Goal: Task Accomplishment & Management: Use online tool/utility

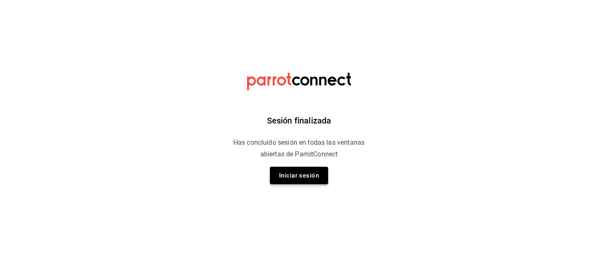
click at [281, 172] on button "Iniciar sesión" at bounding box center [299, 175] width 58 height 17
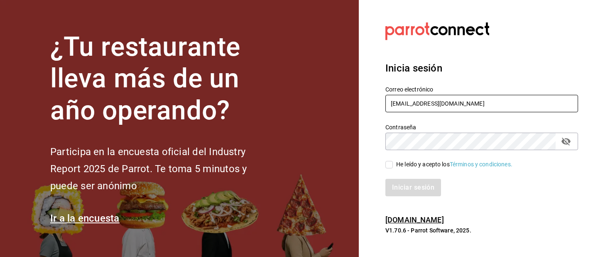
type input "panmalomx@outlook.com"
click at [390, 163] on input "He leído y acepto los Términos y condiciones." at bounding box center [389, 164] width 7 height 7
checkbox input "true"
click at [408, 188] on button "Iniciar sesión" at bounding box center [414, 187] width 57 height 17
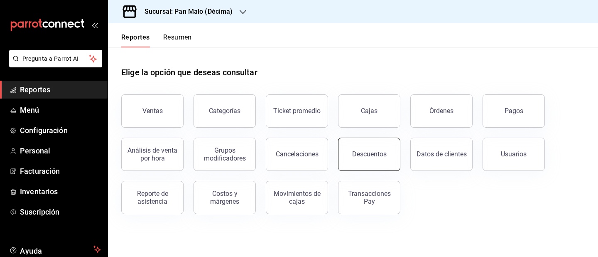
click at [386, 164] on button "Descuentos" at bounding box center [369, 154] width 62 height 33
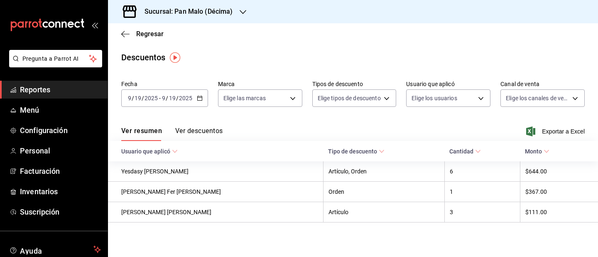
click at [192, 130] on button "Ver descuentos" at bounding box center [198, 134] width 47 height 14
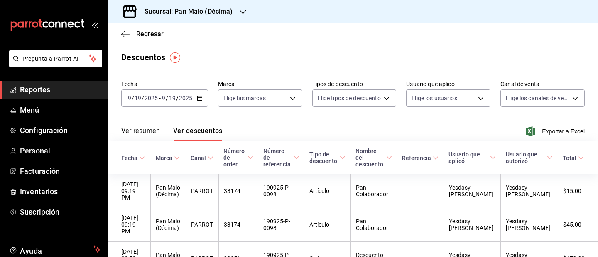
click at [232, 12] on h3 "Sucursal: Pan Malo (Décima)" at bounding box center [185, 12] width 95 height 10
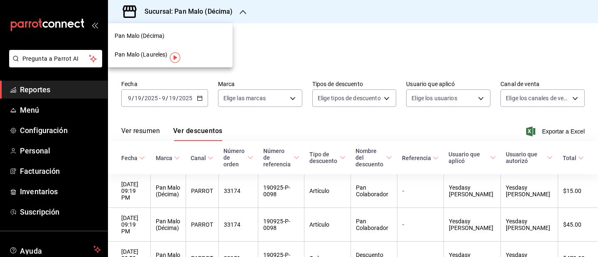
click at [151, 53] on span "Pan Malo (Laureles)" at bounding box center [141, 54] width 53 height 9
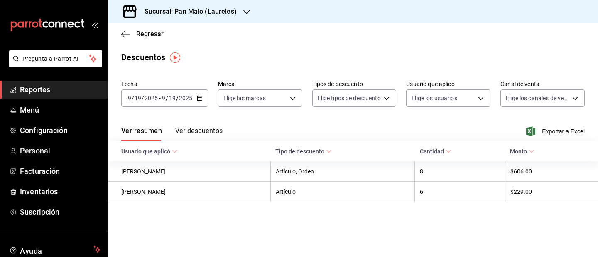
click at [220, 129] on button "Ver descuentos" at bounding box center [198, 134] width 47 height 14
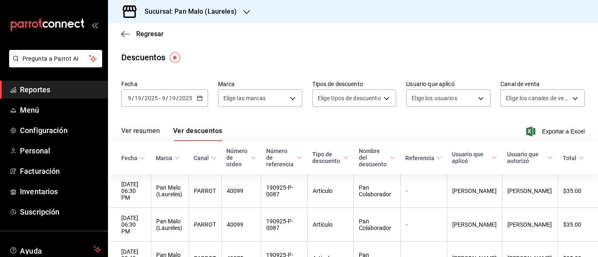
click at [145, 123] on div "Ver resumen Ver descuentos Exportar a Excel" at bounding box center [353, 129] width 490 height 24
click at [144, 131] on button "Ver resumen" at bounding box center [140, 134] width 39 height 14
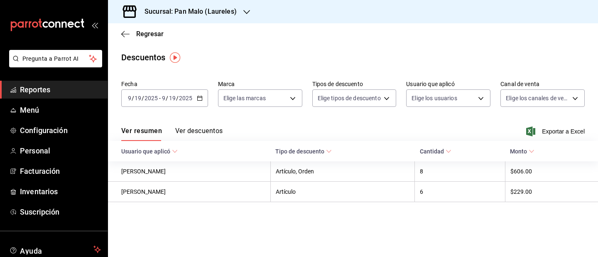
click at [204, 98] on div "[DATE] [DATE] - [DATE] [DATE]" at bounding box center [164, 97] width 87 height 17
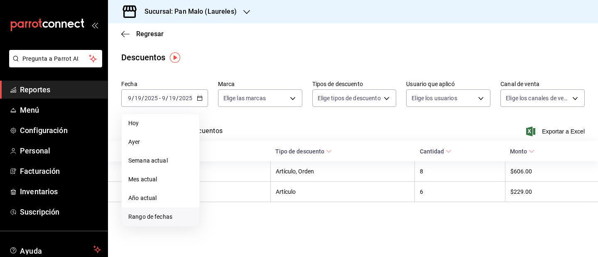
click at [157, 216] on span "Rango de fechas" at bounding box center [160, 216] width 64 height 9
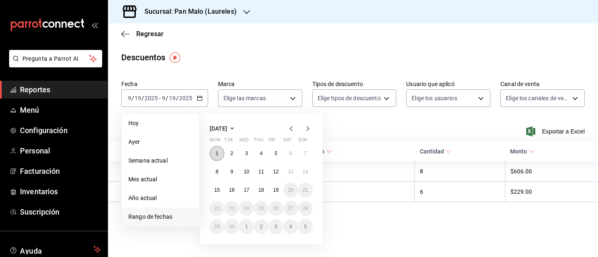
click at [218, 151] on abbr "1" at bounding box center [217, 153] width 3 height 6
click at [219, 187] on abbr "15" at bounding box center [216, 190] width 5 height 6
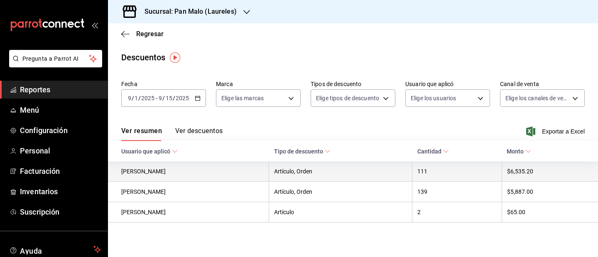
click at [425, 175] on th "111" at bounding box center [458, 171] width 90 height 20
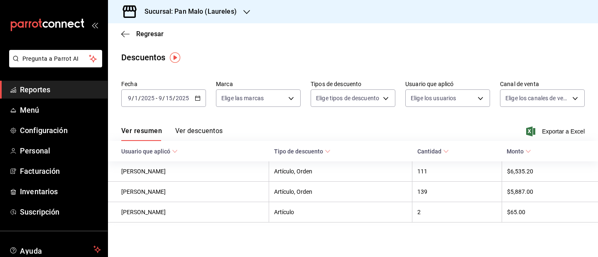
click at [200, 132] on button "Ver descuentos" at bounding box center [198, 134] width 47 height 14
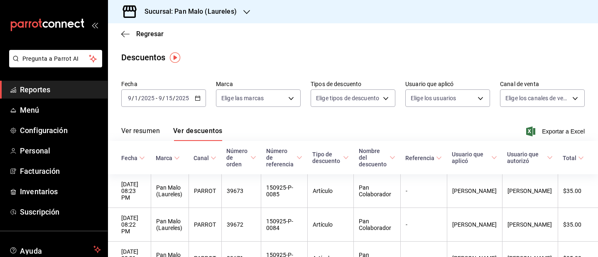
click at [221, 15] on h3 "Sucursal: Pan Malo (Laureles)" at bounding box center [187, 12] width 99 height 10
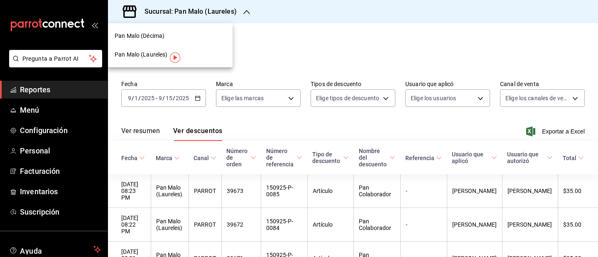
click at [187, 34] on div "Pan Malo (Décima)" at bounding box center [170, 36] width 111 height 9
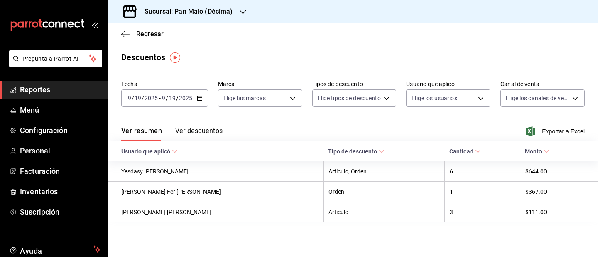
click at [199, 100] on \(Stroke\) "button" at bounding box center [199, 98] width 5 height 5
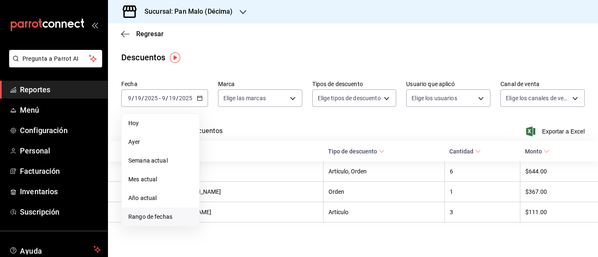
click at [164, 212] on li "Rango de fechas" at bounding box center [161, 216] width 78 height 19
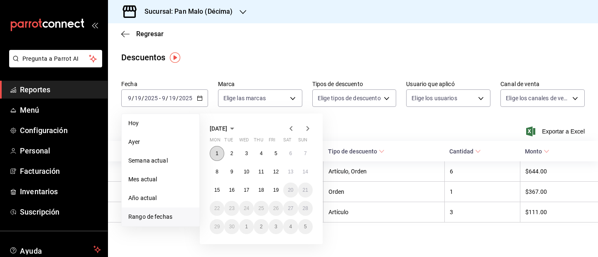
click at [216, 146] on button "1" at bounding box center [217, 153] width 15 height 15
click at [225, 188] on button "16" at bounding box center [231, 189] width 15 height 15
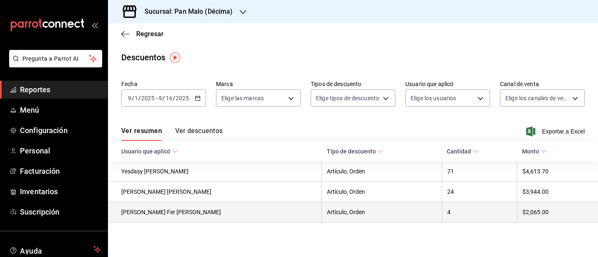
click at [442, 215] on th "4" at bounding box center [479, 212] width 75 height 20
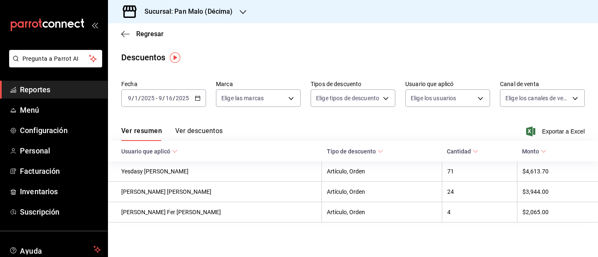
click at [204, 130] on button "Ver descuentos" at bounding box center [198, 134] width 47 height 14
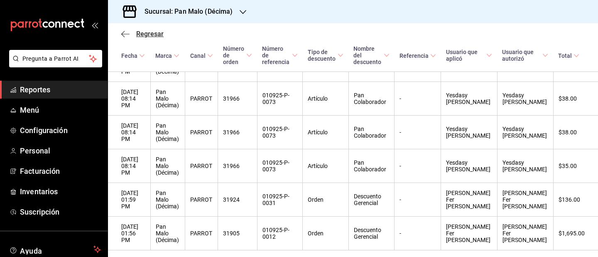
click at [123, 33] on icon "button" at bounding box center [125, 33] width 8 height 7
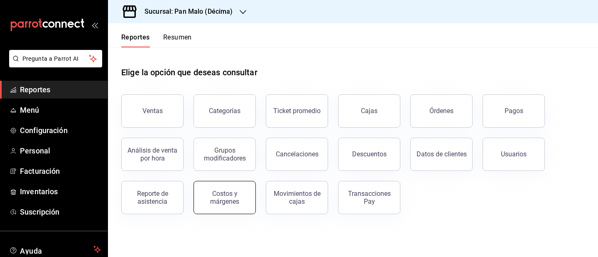
click at [224, 187] on button "Costos y márgenes" at bounding box center [225, 197] width 62 height 33
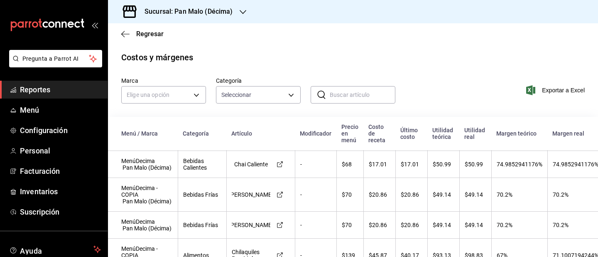
scroll to position [1726, 0]
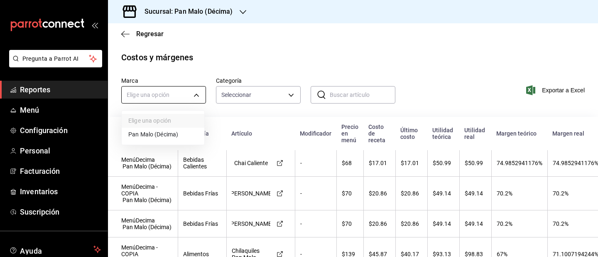
click at [197, 94] on body "Pregunta a Parrot AI Reportes Menú Configuración Personal Facturación Inventari…" at bounding box center [299, 128] width 598 height 257
click at [182, 135] on li "Pan Malo (Décima)" at bounding box center [163, 135] width 83 height 14
type input "466bce2b-5cc3-4329-804f-08308640c70a"
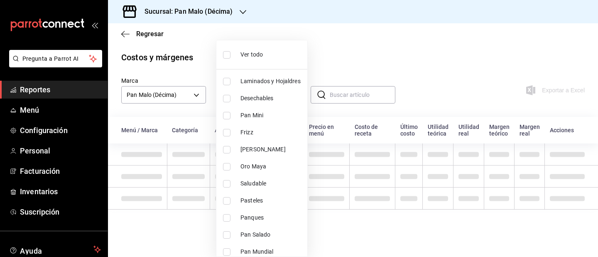
click at [243, 96] on body "Pregunta a Parrot AI Reportes Menú Configuración Personal Facturación Inventari…" at bounding box center [299, 128] width 598 height 257
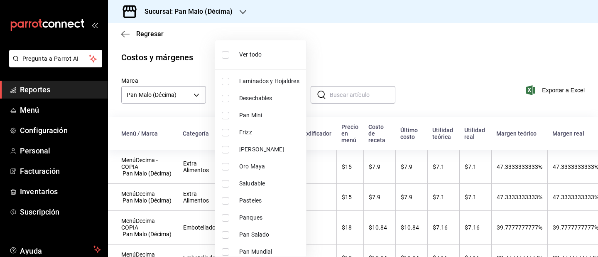
click at [246, 130] on span "Frizz" at bounding box center [269, 132] width 60 height 9
type input "03a84f17-dc91-419f-965e-e312bb062027"
checkbox input "true"
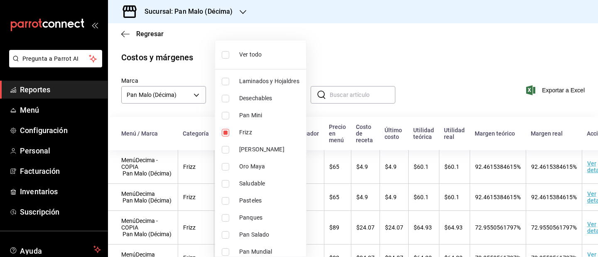
click at [359, 78] on div at bounding box center [299, 128] width 598 height 257
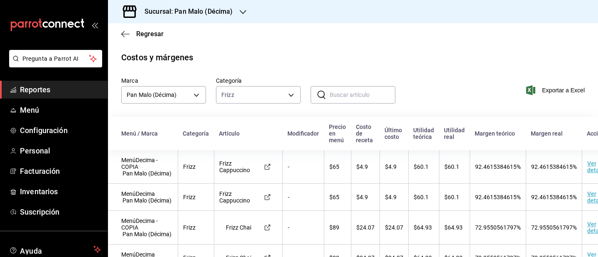
click at [344, 169] on td "$65" at bounding box center [337, 167] width 27 height 34
click at [126, 32] on icon "button" at bounding box center [125, 33] width 8 height 7
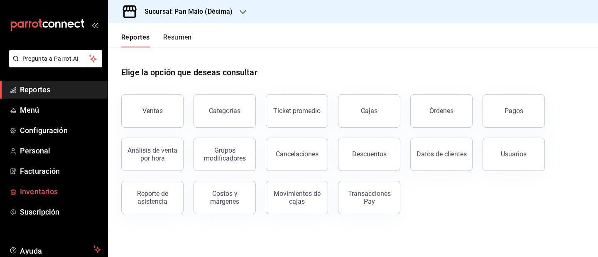
click at [51, 186] on span "Inventarios" at bounding box center [60, 191] width 81 height 11
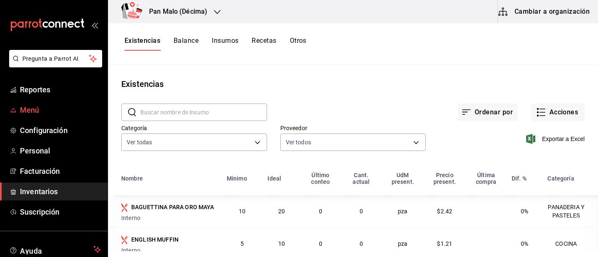
click at [34, 113] on span "Menú" at bounding box center [60, 109] width 81 height 11
